Goal: Information Seeking & Learning: Learn about a topic

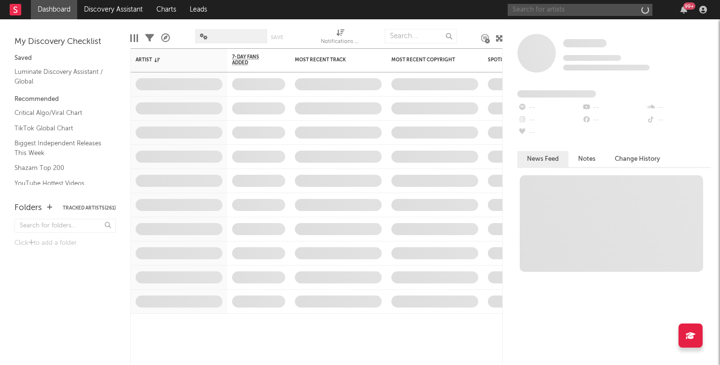
click at [553, 8] on input "text" at bounding box center [580, 10] width 145 height 12
type input "k"
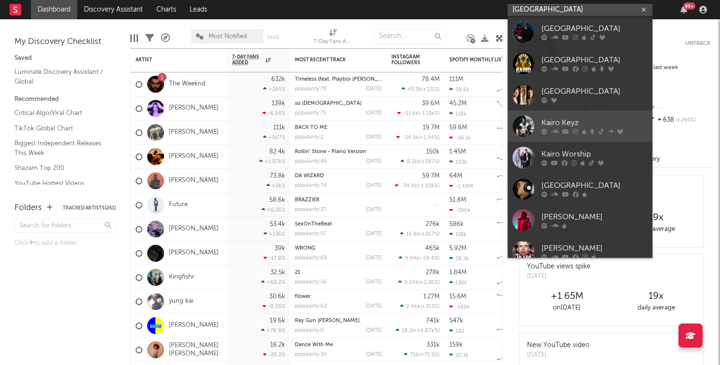
type input "[GEOGRAPHIC_DATA]"
click at [571, 118] on div "Kairo Keyz" at bounding box center [595, 123] width 106 height 12
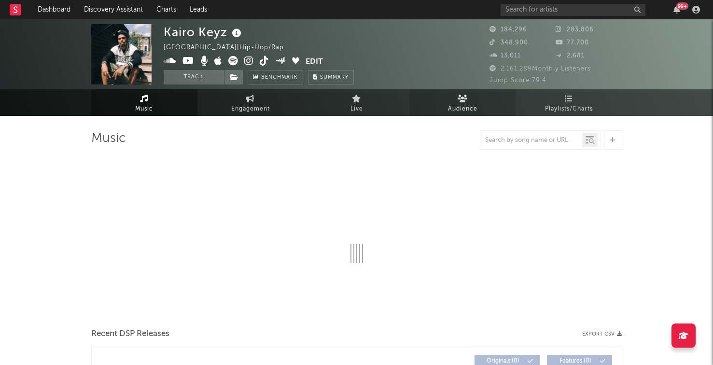
select select "6m"
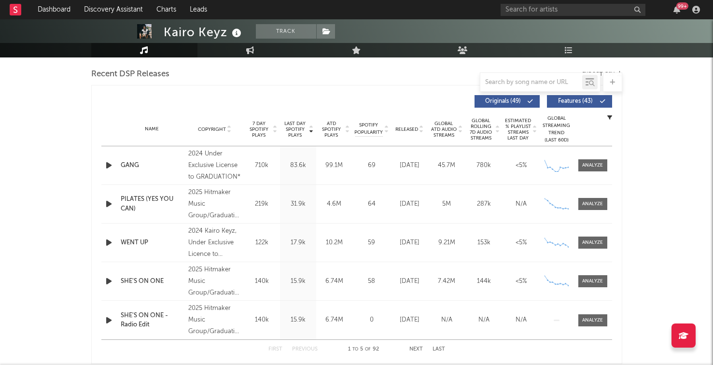
scroll to position [322, 0]
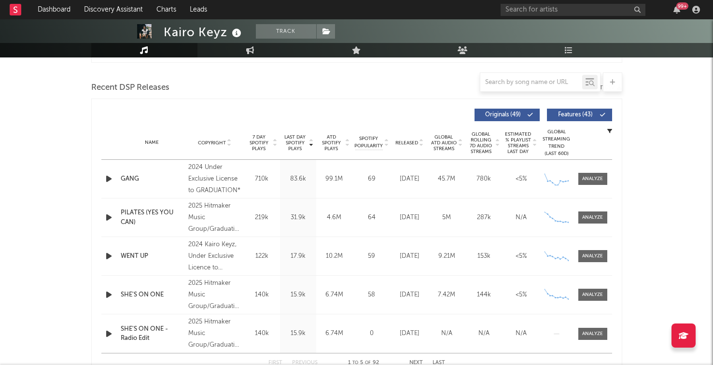
click at [412, 144] on span "Released" at bounding box center [406, 143] width 23 height 6
click at [104, 178] on icon "button" at bounding box center [109, 179] width 10 height 12
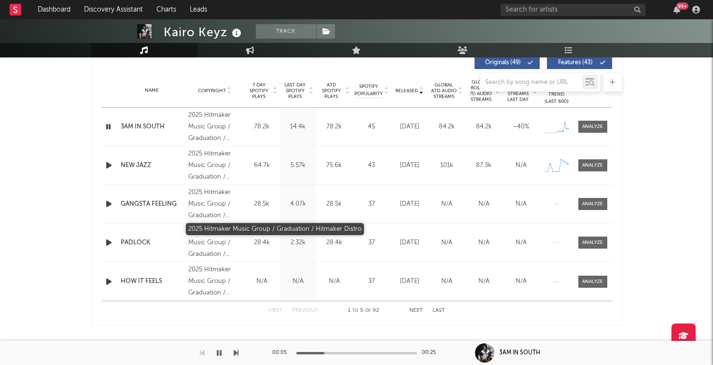
scroll to position [381, 0]
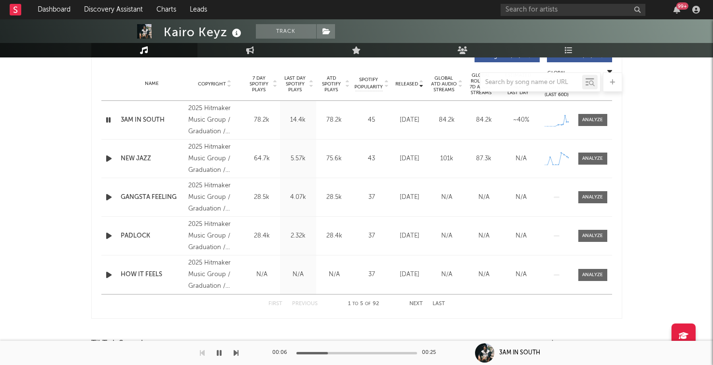
click at [416, 299] on div "First Previous 1 to 5 of 92 Next Last" at bounding box center [356, 303] width 177 height 19
click at [415, 306] on button "Next" at bounding box center [416, 303] width 14 height 5
click at [281, 303] on button "First" at bounding box center [275, 303] width 14 height 5
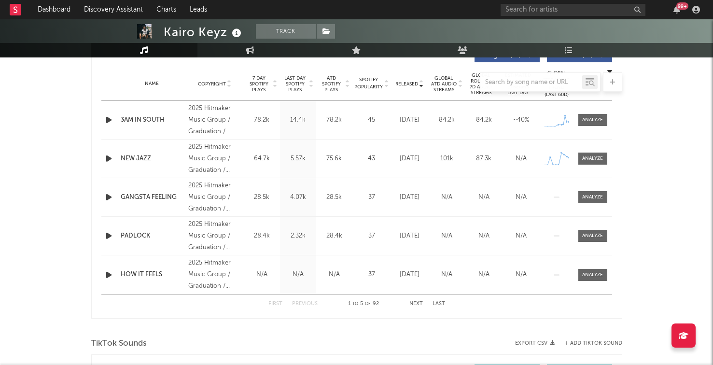
click at [109, 158] on icon "button" at bounding box center [109, 159] width 10 height 12
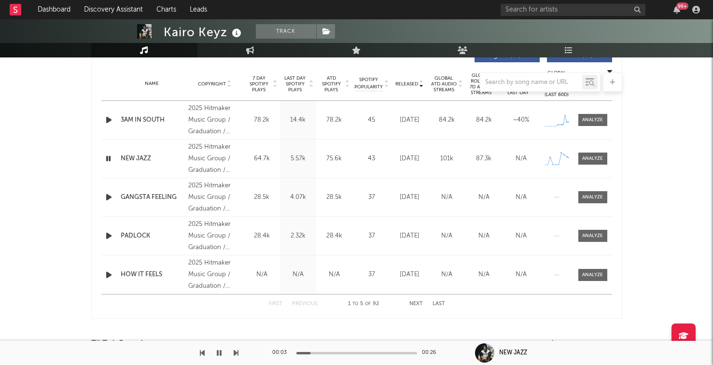
click at [106, 196] on icon "button" at bounding box center [109, 197] width 10 height 12
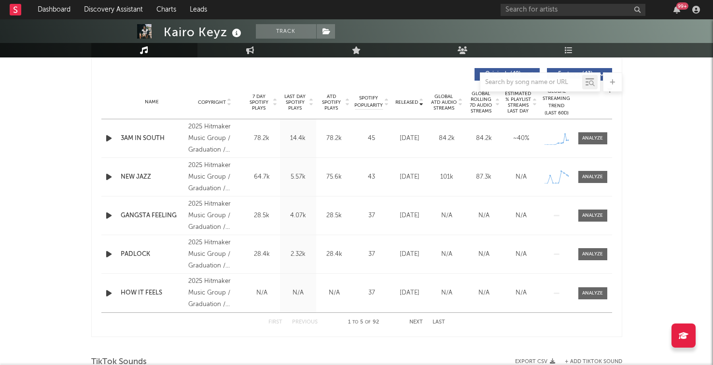
scroll to position [365, 0]
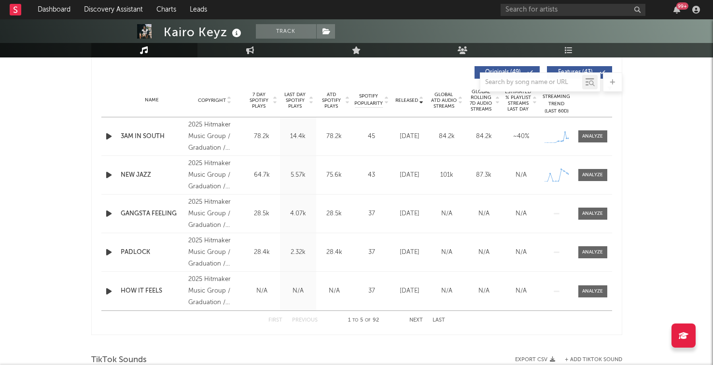
click at [417, 321] on button "Next" at bounding box center [416, 320] width 14 height 5
click at [306, 323] on div "First Previous 6 to 10 of 92 Next Last" at bounding box center [356, 320] width 177 height 19
click at [309, 321] on button "Previous" at bounding box center [305, 320] width 26 height 5
click at [420, 320] on button "Next" at bounding box center [416, 320] width 14 height 5
